Goal: Task Accomplishment & Management: Manage account settings

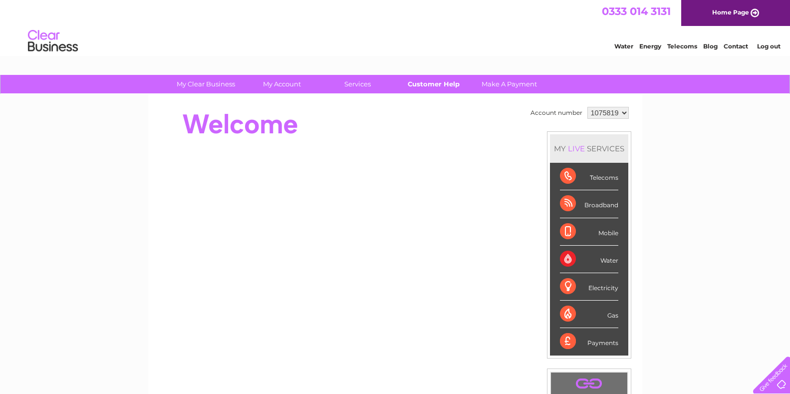
click at [431, 84] on link "Customer Help" at bounding box center [433, 84] width 82 height 18
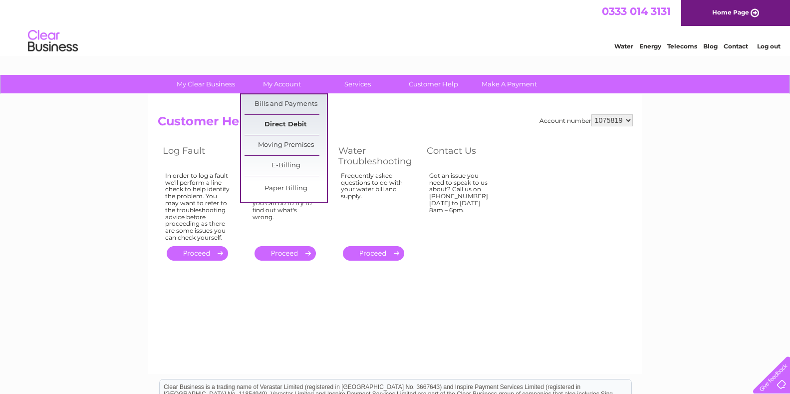
click at [288, 123] on link "Direct Debit" at bounding box center [286, 125] width 82 height 20
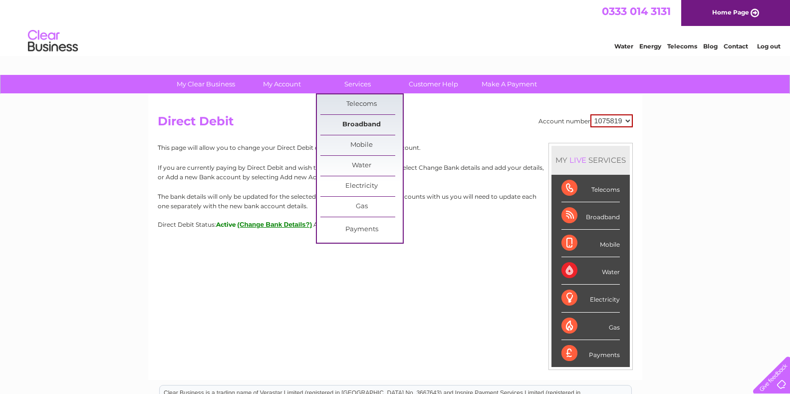
click at [361, 121] on link "Broadband" at bounding box center [361, 125] width 82 height 20
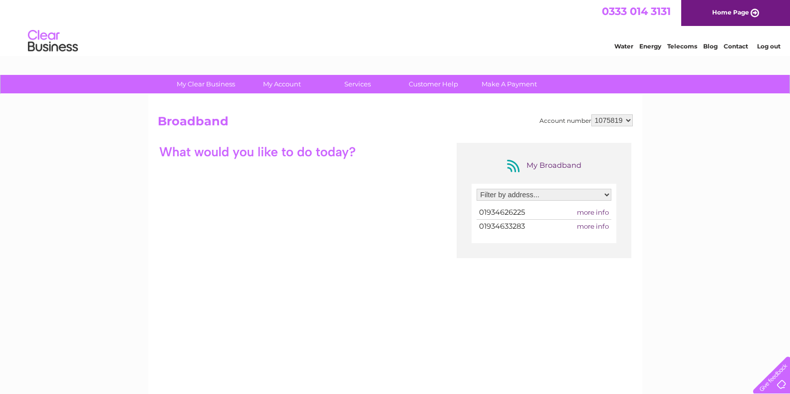
click at [589, 213] on span "more info" at bounding box center [593, 212] width 32 height 8
click at [592, 212] on span "more info" at bounding box center [593, 212] width 32 height 8
click at [531, 193] on select "Filter by address... Phils Auto Repairs, 47A Moorland Road, Weston-Super-Mare, …" at bounding box center [544, 195] width 135 height 12
select select "2151104"
click at [477, 189] on select "Filter by address... Phils Auto Repairs, 47A Moorland Road, Weston-Super-Mare, …" at bounding box center [544, 195] width 135 height 12
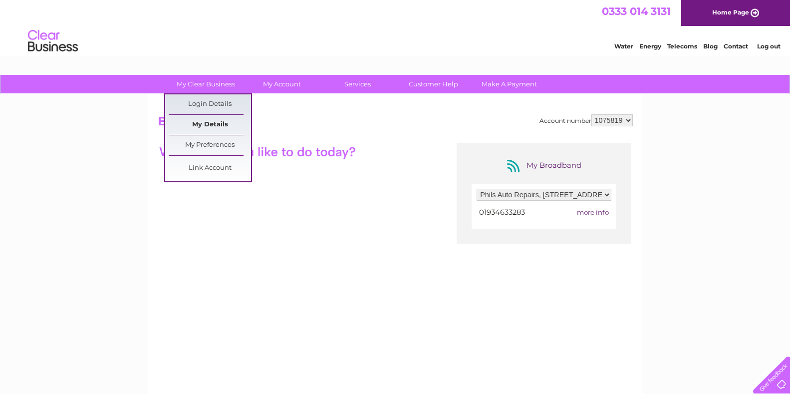
click at [211, 124] on link "My Details" at bounding box center [210, 125] width 82 height 20
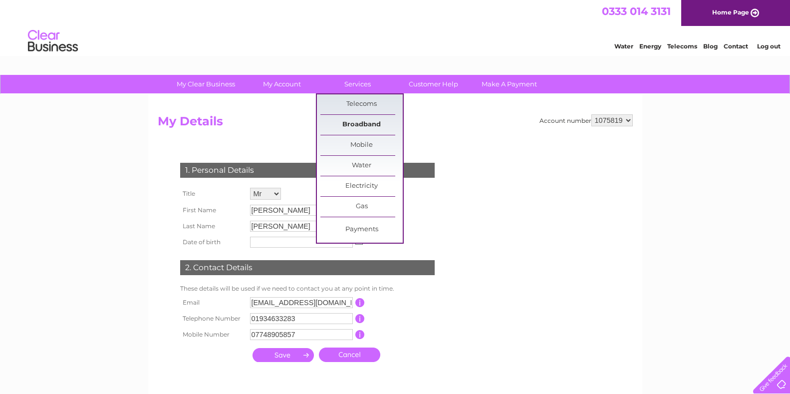
click at [358, 126] on link "Broadband" at bounding box center [361, 125] width 82 height 20
click at [360, 124] on link "Broadband" at bounding box center [361, 125] width 82 height 20
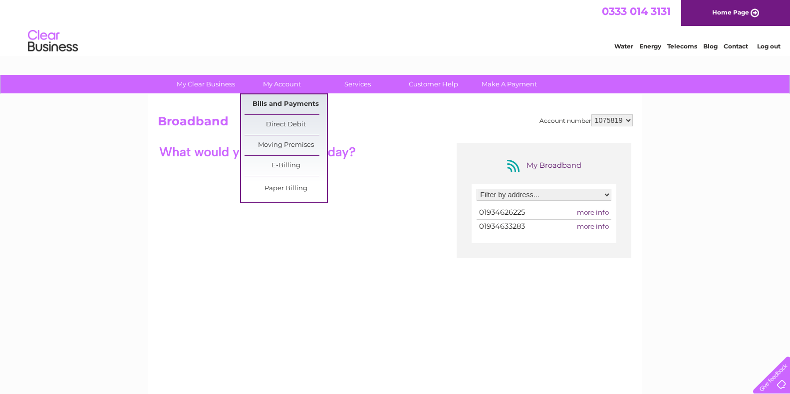
click at [280, 103] on link "Bills and Payments" at bounding box center [286, 104] width 82 height 20
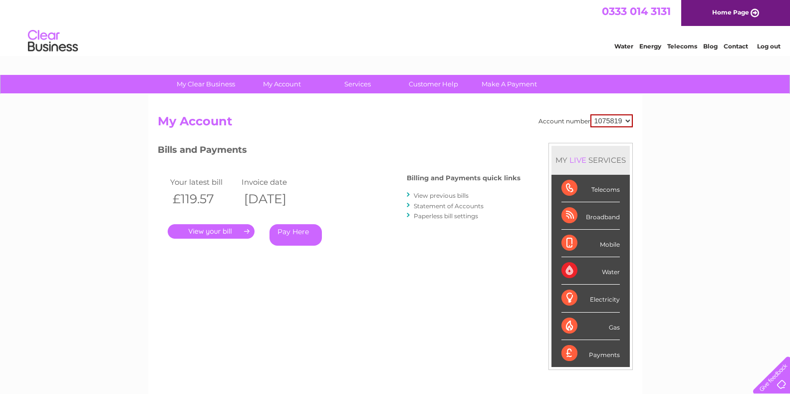
click at [207, 231] on link "." at bounding box center [211, 231] width 87 height 14
